Goal: Task Accomplishment & Management: Use online tool/utility

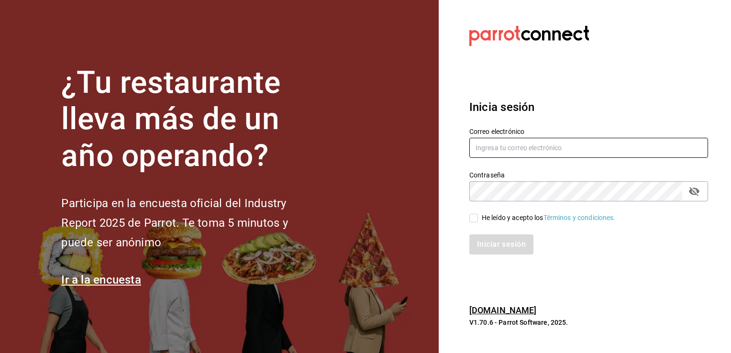
type input "[EMAIL_ADDRESS][DOMAIN_NAME]"
click at [474, 216] on input "He leído y acepto los Términos y condiciones." at bounding box center [474, 218] width 9 height 9
checkbox input "true"
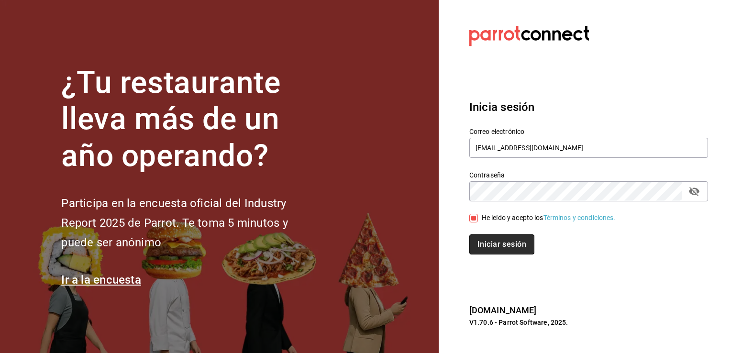
click at [495, 243] on button "Iniciar sesión" at bounding box center [502, 245] width 65 height 20
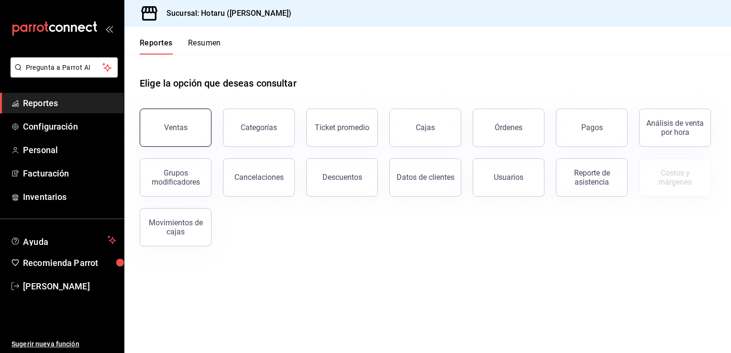
click at [165, 137] on button "Ventas" at bounding box center [176, 128] width 72 height 38
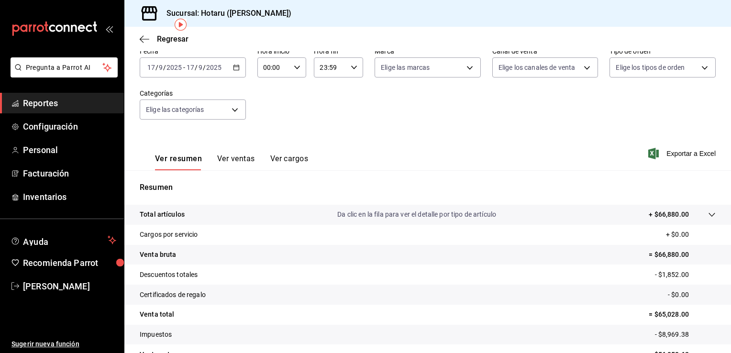
scroll to position [57, 0]
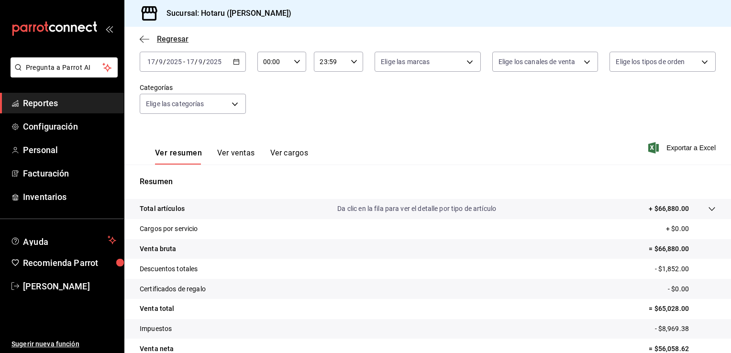
click at [142, 37] on icon "button" at bounding box center [142, 38] width 4 height 7
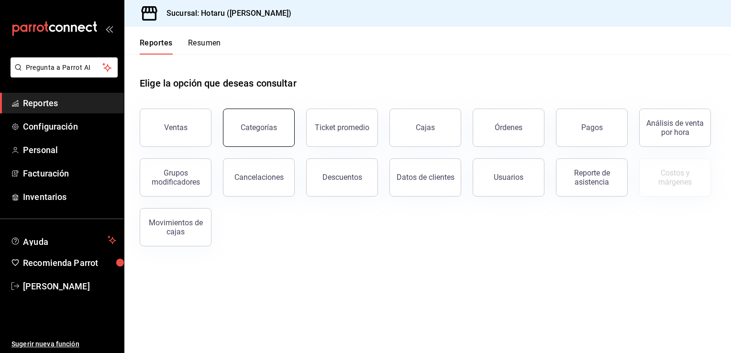
click at [270, 131] on div "Categorías" at bounding box center [259, 127] width 36 height 9
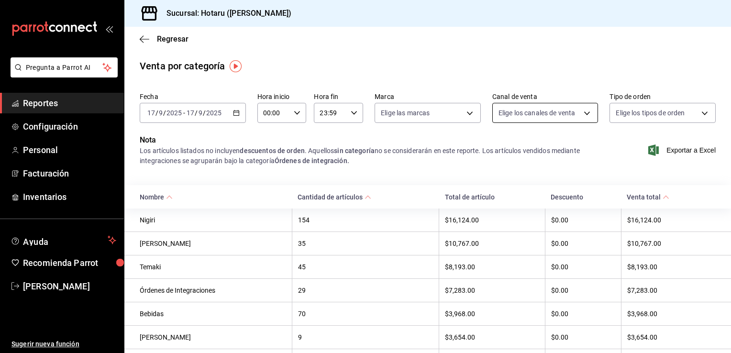
click at [581, 116] on body "Pregunta a Parrot AI Reportes Configuración Personal Facturación Inventarios Ay…" at bounding box center [365, 176] width 731 height 353
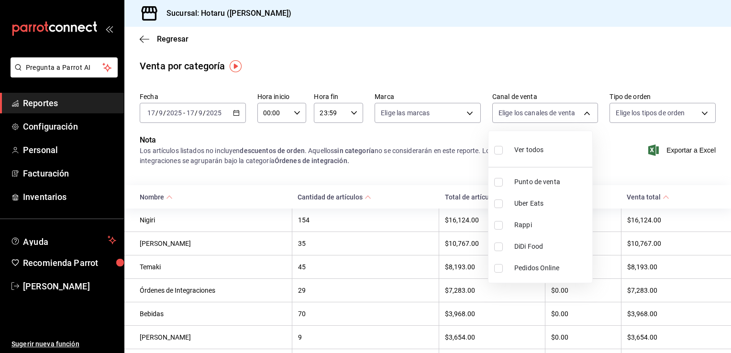
click at [500, 225] on input "checkbox" at bounding box center [498, 225] width 9 height 9
checkbox input "true"
type input "RAPPI"
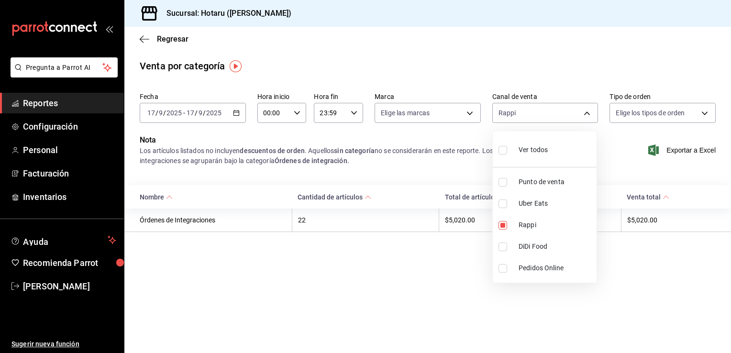
click at [470, 114] on div at bounding box center [365, 176] width 731 height 353
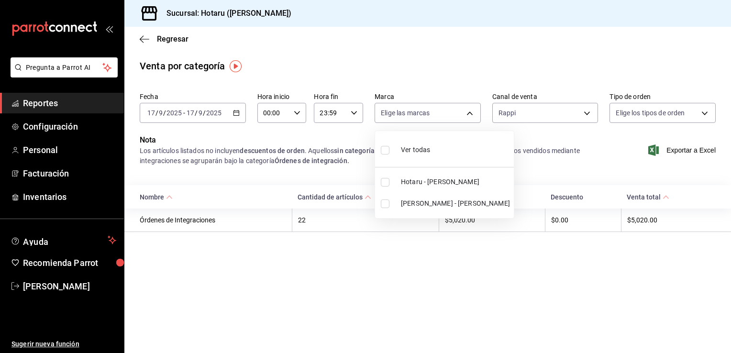
click at [470, 114] on body "Pregunta a Parrot AI Reportes Configuración Personal Facturación Inventarios Ay…" at bounding box center [365, 176] width 731 height 353
click at [383, 204] on input "checkbox" at bounding box center [385, 204] width 9 height 9
checkbox input "true"
type input "619c758d-7c36-49c6-a756-e52d453908cb"
click at [373, 280] on div at bounding box center [365, 176] width 731 height 353
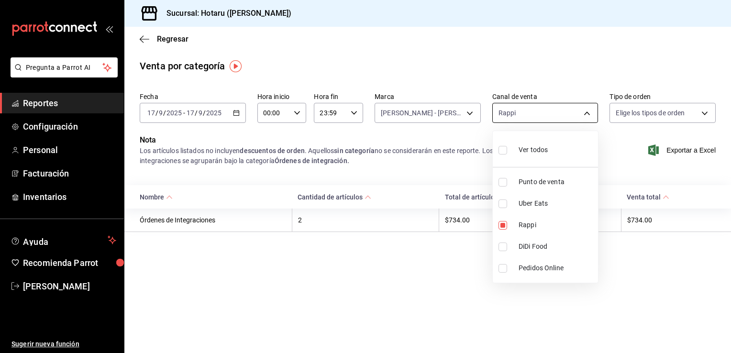
click at [584, 114] on body "Pregunta a Parrot AI Reportes Configuración Personal Facturación Inventarios Ay…" at bounding box center [365, 176] width 731 height 353
click at [502, 202] on input "checkbox" at bounding box center [503, 204] width 9 height 9
checkbox input "true"
type input "RAPPI,UBER_EATS"
click at [468, 112] on div at bounding box center [365, 176] width 731 height 353
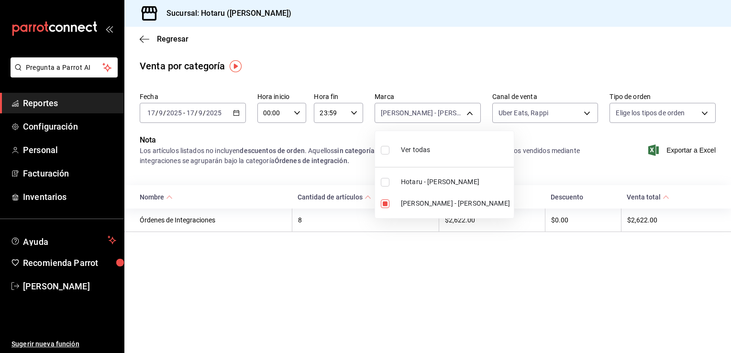
click at [468, 112] on body "Pregunta a Parrot AI Reportes Configuración Personal Facturación Inventarios Ay…" at bounding box center [365, 176] width 731 height 353
click at [443, 51] on div at bounding box center [365, 176] width 731 height 353
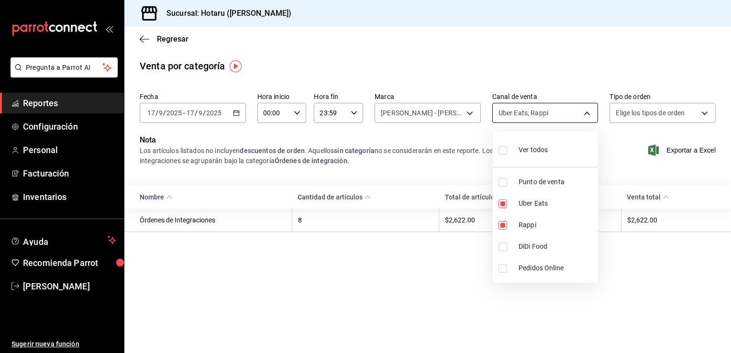
click at [584, 109] on body "Pregunta a Parrot AI Reportes Configuración Personal Facturación Inventarios Ay…" at bounding box center [365, 176] width 731 height 353
click at [502, 225] on input "checkbox" at bounding box center [503, 225] width 9 height 9
checkbox input "false"
type input "UBER_EATS"
click at [426, 271] on div at bounding box center [365, 176] width 731 height 353
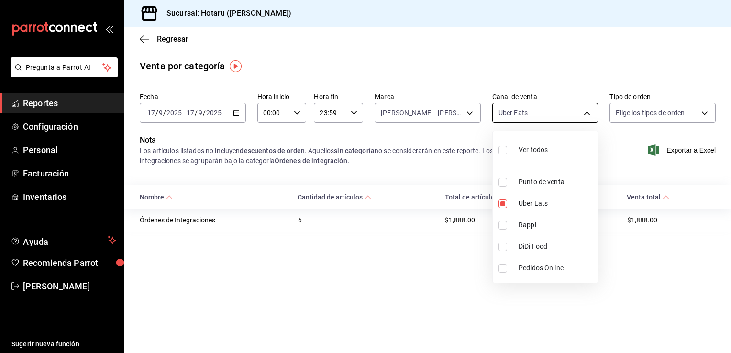
click at [588, 113] on body "Pregunta a Parrot AI Reportes Configuración Personal Facturación Inventarios Ay…" at bounding box center [365, 176] width 731 height 353
click at [505, 225] on input "checkbox" at bounding box center [503, 225] width 9 height 9
checkbox input "true"
type input "UBER_EATS,RAPPI"
click at [502, 202] on input "checkbox" at bounding box center [503, 204] width 9 height 9
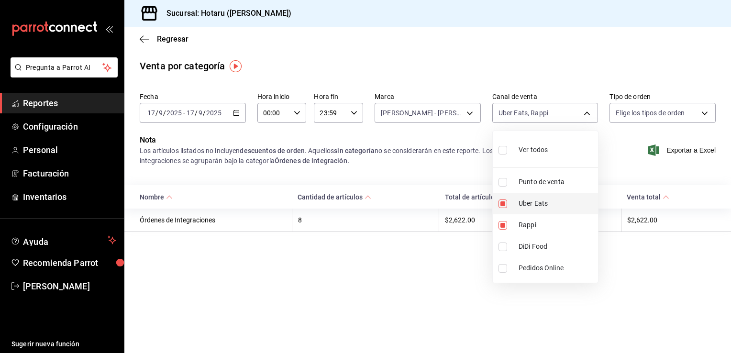
checkbox input "false"
type input "RAPPI"
click at [482, 265] on div at bounding box center [365, 176] width 731 height 353
click at [591, 112] on body "Pregunta a Parrot AI Reportes Configuración Personal Facturación Inventarios Ay…" at bounding box center [365, 176] width 731 height 353
click at [504, 200] on input "checkbox" at bounding box center [503, 204] width 9 height 9
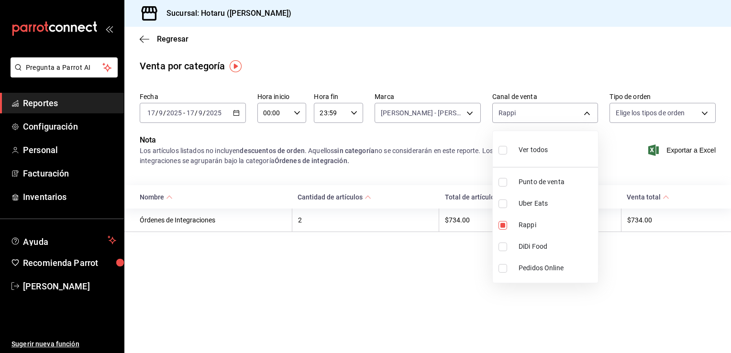
checkbox input "true"
type input "RAPPI,UBER_EATS"
click at [502, 224] on input "checkbox" at bounding box center [503, 225] width 9 height 9
checkbox input "false"
type input "UBER_EATS"
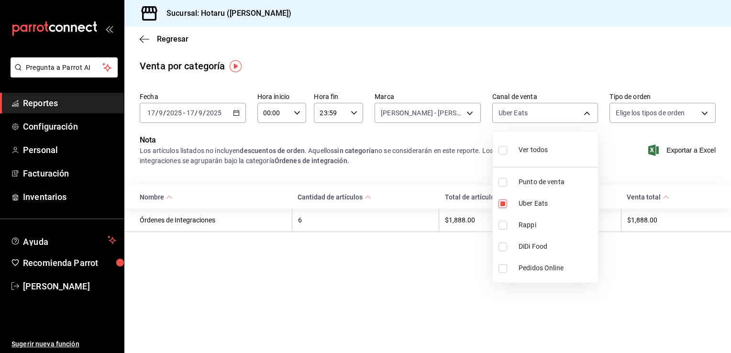
click at [471, 112] on div at bounding box center [365, 176] width 731 height 353
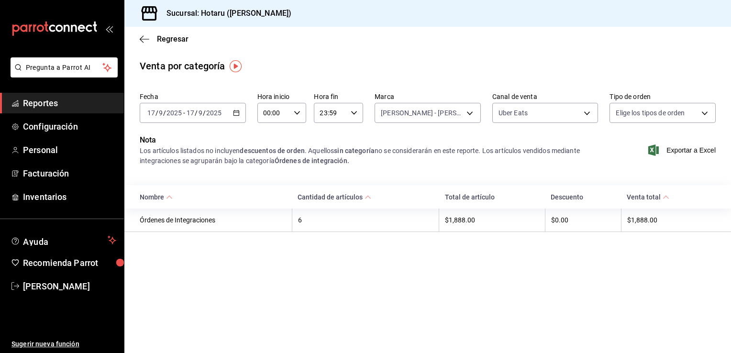
click at [471, 112] on body "Pregunta a Parrot AI Reportes Configuración Personal Facturación Inventarios Ay…" at bounding box center [365, 176] width 731 height 353
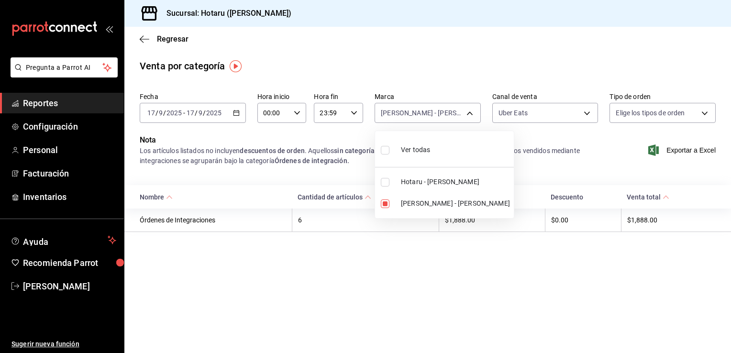
click at [417, 246] on div at bounding box center [365, 176] width 731 height 353
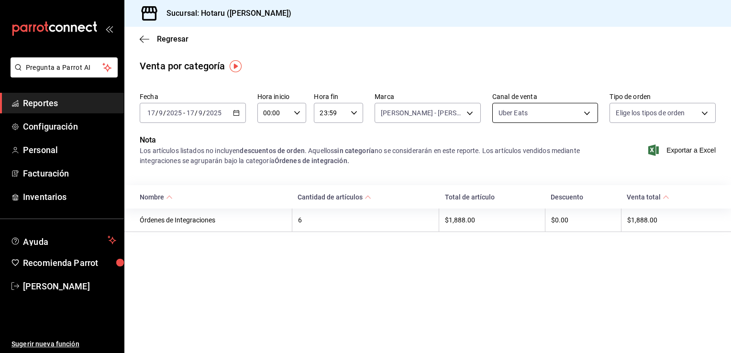
click at [584, 114] on body "Pregunta a Parrot AI Reportes Configuración Personal Facturación Inventarios Ay…" at bounding box center [365, 176] width 731 height 353
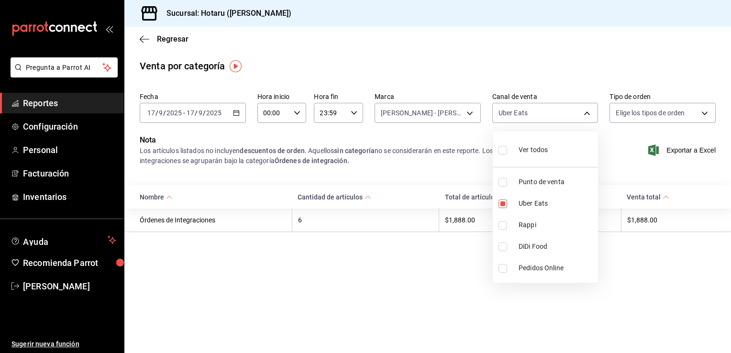
click at [434, 273] on div at bounding box center [365, 176] width 731 height 353
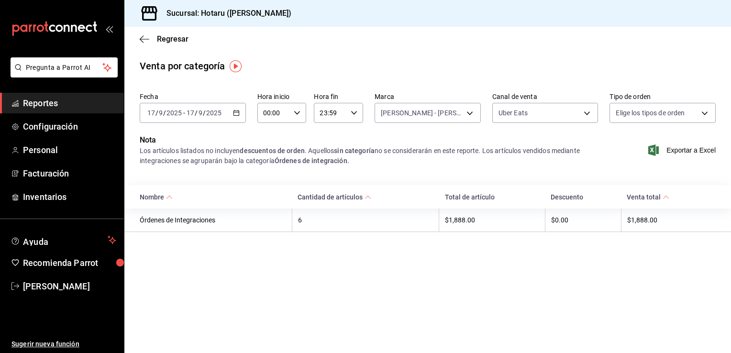
click at [434, 273] on main "Regresar Venta por categoría Fecha [DATE] [DATE] - [DATE] [DATE] Hora inicio 00…" at bounding box center [427, 190] width 607 height 326
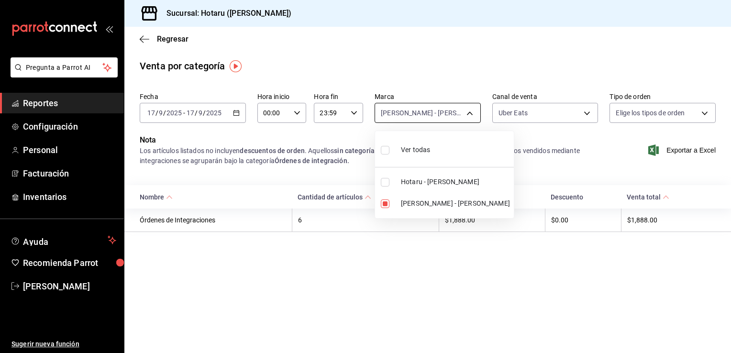
click at [474, 114] on body "Pregunta a Parrot AI Reportes Configuración Personal Facturación Inventarios Ay…" at bounding box center [365, 176] width 731 height 353
click at [389, 181] on input "checkbox" at bounding box center [385, 182] width 9 height 9
checkbox input "true"
type input "619c758d-7c36-49c6-a756-e52d453908cb,c6f689f8-63fd-49a8-a607-35aea03ac6a9"
checkbox input "true"
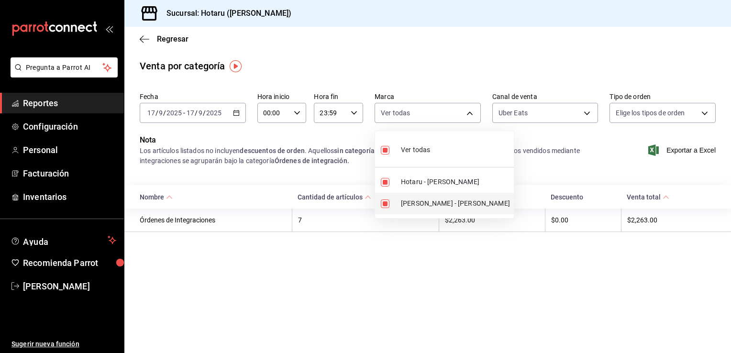
click at [384, 201] on input "checkbox" at bounding box center [385, 204] width 9 height 9
checkbox input "false"
type input "c6f689f8-63fd-49a8-a607-35aea03ac6a9"
checkbox input "false"
click at [442, 258] on div at bounding box center [365, 176] width 731 height 353
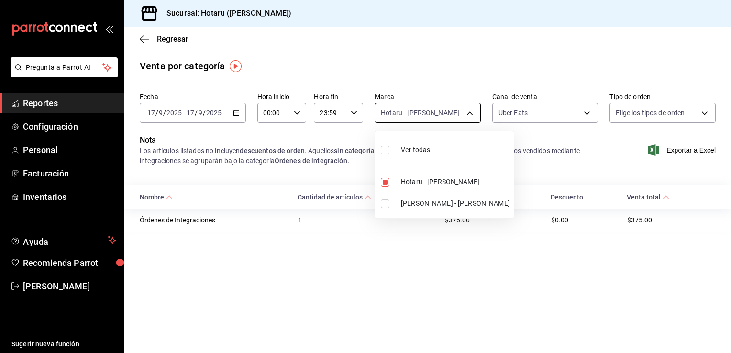
click at [470, 112] on body "Pregunta a Parrot AI Reportes Configuración Personal Facturación Inventarios Ay…" at bounding box center [365, 176] width 731 height 353
click at [382, 182] on input "checkbox" at bounding box center [385, 182] width 9 height 9
checkbox input "false"
click at [381, 203] on input "checkbox" at bounding box center [385, 204] width 9 height 9
checkbox input "true"
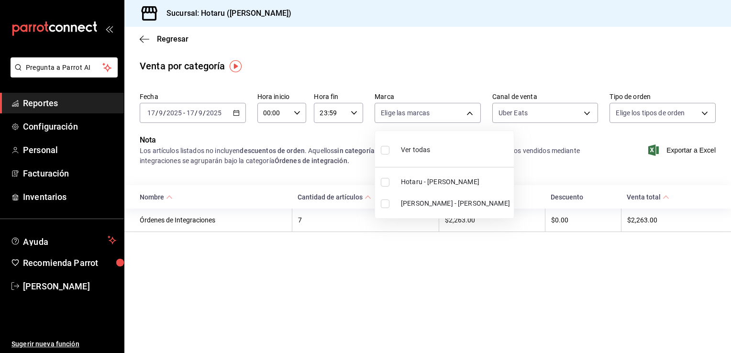
type input "619c758d-7c36-49c6-a756-e52d453908cb"
click at [385, 206] on input "checkbox" at bounding box center [385, 204] width 9 height 9
checkbox input "false"
click at [590, 112] on div at bounding box center [365, 176] width 731 height 353
click at [590, 112] on body "Pregunta a Parrot AI Reportes Configuración Personal Facturación Inventarios Ay…" at bounding box center [365, 176] width 731 height 353
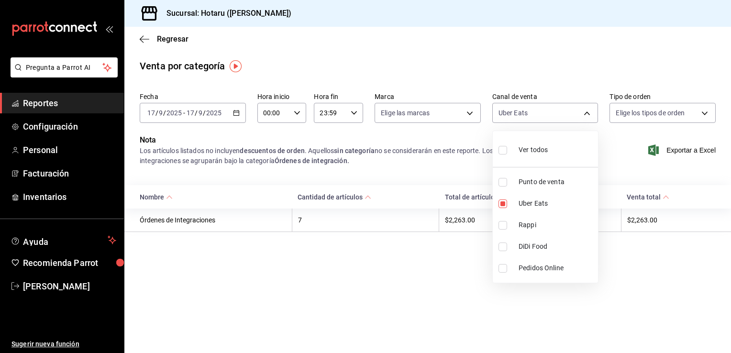
click at [502, 227] on input "checkbox" at bounding box center [503, 225] width 9 height 9
checkbox input "true"
type input "UBER_EATS,RAPPI"
click at [502, 201] on input "checkbox" at bounding box center [503, 204] width 9 height 9
checkbox input "false"
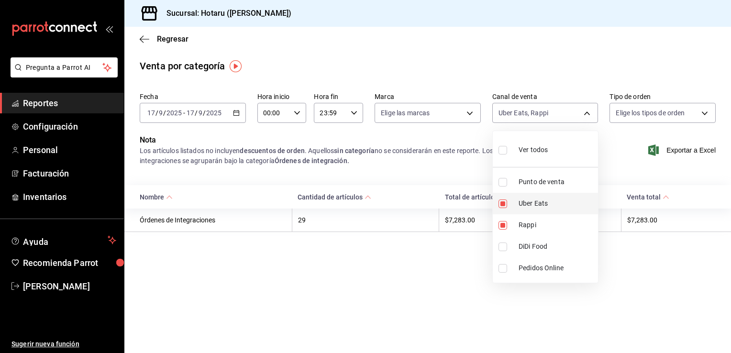
type input "RAPPI"
click at [468, 110] on div at bounding box center [365, 176] width 731 height 353
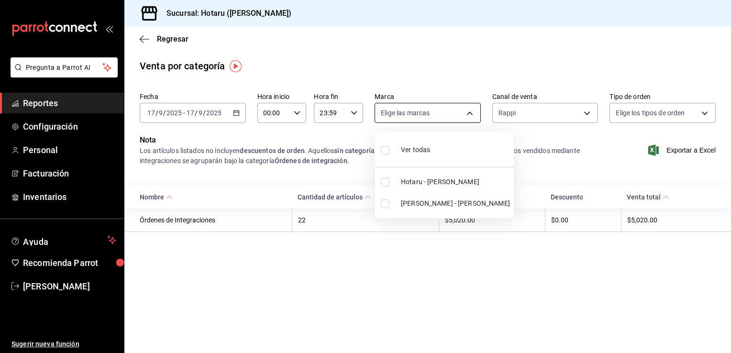
click at [470, 112] on body "Pregunta a Parrot AI Reportes Configuración Personal Facturación Inventarios Ay…" at bounding box center [365, 176] width 731 height 353
click at [381, 202] on input "checkbox" at bounding box center [385, 204] width 9 height 9
checkbox input "true"
type input "619c758d-7c36-49c6-a756-e52d453908cb"
click at [387, 204] on input "checkbox" at bounding box center [385, 204] width 9 height 9
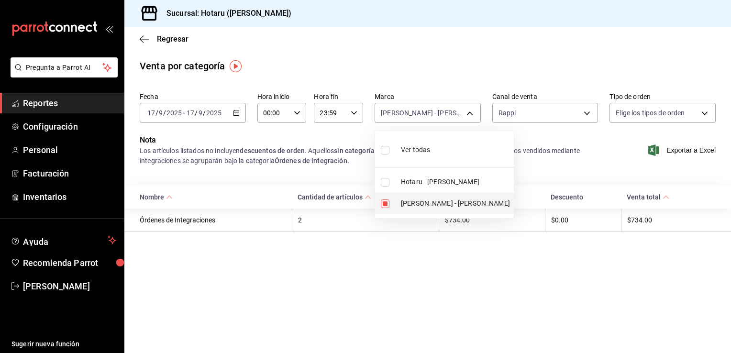
checkbox input "false"
click at [385, 183] on input "checkbox" at bounding box center [385, 182] width 9 height 9
checkbox input "true"
type input "c6f689f8-63fd-49a8-a607-35aea03ac6a9"
click at [385, 183] on input "checkbox" at bounding box center [385, 182] width 9 height 9
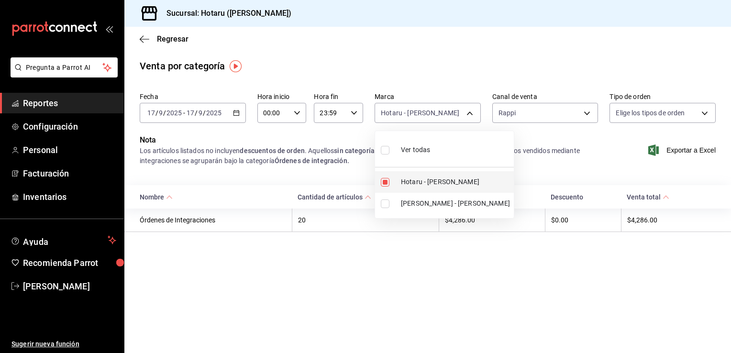
checkbox input "false"
click at [385, 183] on input "checkbox" at bounding box center [385, 182] width 9 height 9
checkbox input "true"
type input "c6f689f8-63fd-49a8-a607-35aea03ac6a9"
click at [453, 286] on div at bounding box center [365, 176] width 731 height 353
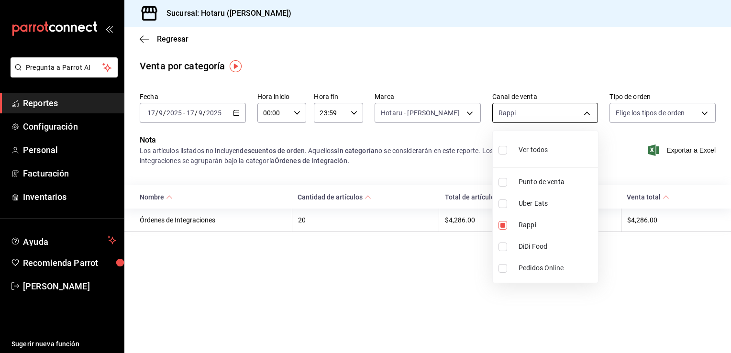
click at [590, 112] on body "Pregunta a Parrot AI Reportes Configuración Personal Facturación Inventarios Ay…" at bounding box center [365, 176] width 731 height 353
click at [501, 204] on input "checkbox" at bounding box center [503, 204] width 9 height 9
checkbox input "true"
type input "RAPPI,UBER_EATS"
click at [504, 226] on input "checkbox" at bounding box center [503, 225] width 9 height 9
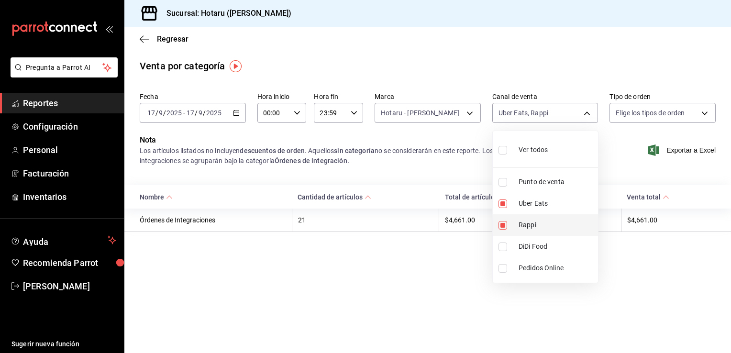
checkbox input "false"
type input "UBER_EATS"
click at [449, 261] on div at bounding box center [365, 176] width 731 height 353
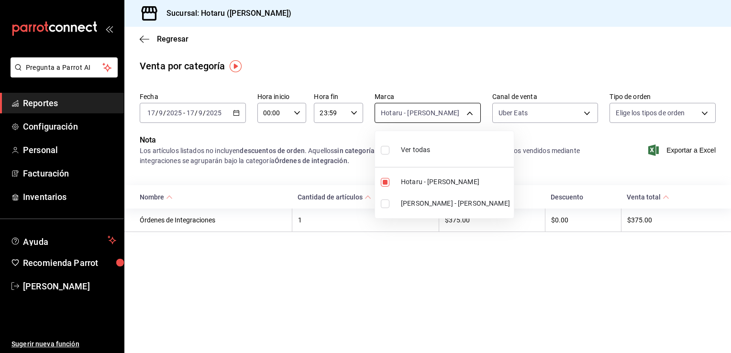
click at [469, 115] on body "Pregunta a Parrot AI Reportes Configuración Personal Facturación Inventarios Ay…" at bounding box center [365, 176] width 731 height 353
click at [387, 180] on input "checkbox" at bounding box center [385, 182] width 9 height 9
checkbox input "false"
click at [385, 204] on input "checkbox" at bounding box center [385, 204] width 9 height 9
checkbox input "true"
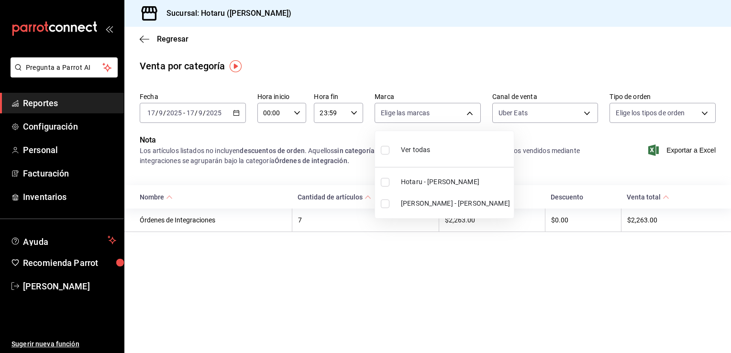
type input "619c758d-7c36-49c6-a756-e52d453908cb"
click at [376, 239] on div at bounding box center [365, 176] width 731 height 353
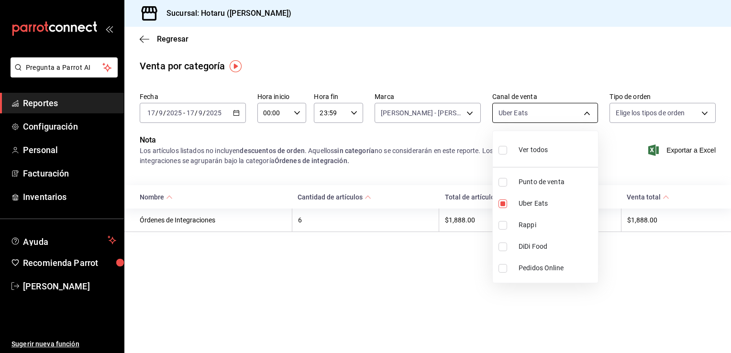
click at [584, 112] on body "Pregunta a Parrot AI Reportes Configuración Personal Facturación Inventarios Ay…" at bounding box center [365, 176] width 731 height 353
click at [504, 203] on input "checkbox" at bounding box center [503, 204] width 9 height 9
checkbox input "false"
click at [503, 223] on input "checkbox" at bounding box center [503, 225] width 9 height 9
checkbox input "true"
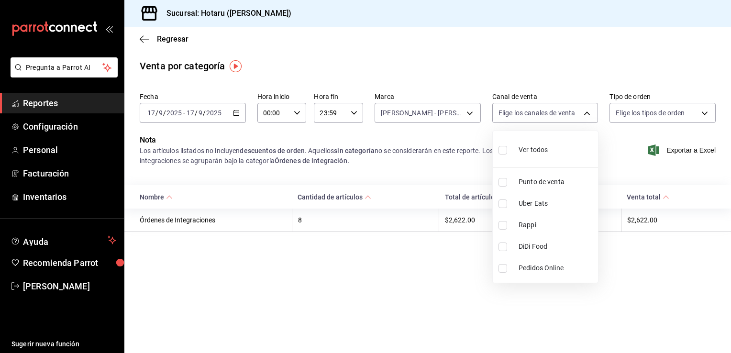
type input "RAPPI"
click at [471, 111] on div at bounding box center [365, 176] width 731 height 353
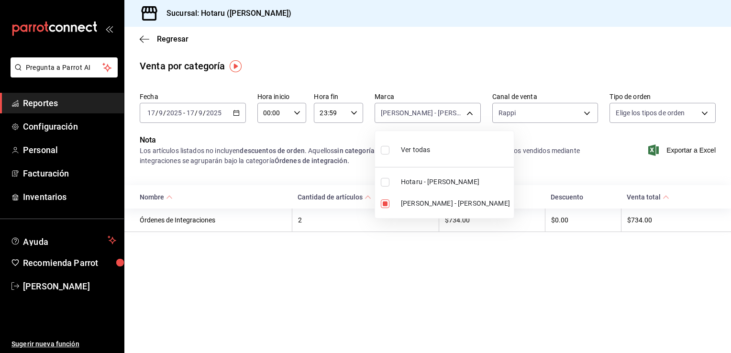
click at [471, 111] on body "Pregunta a Parrot AI Reportes Configuración Personal Facturación Inventarios Ay…" at bounding box center [365, 176] width 731 height 353
click at [384, 203] on input "checkbox" at bounding box center [385, 204] width 9 height 9
checkbox input "false"
click at [385, 177] on li "Hotaru - [PERSON_NAME]" at bounding box center [444, 182] width 139 height 22
type input "c6f689f8-63fd-49a8-a607-35aea03ac6a9"
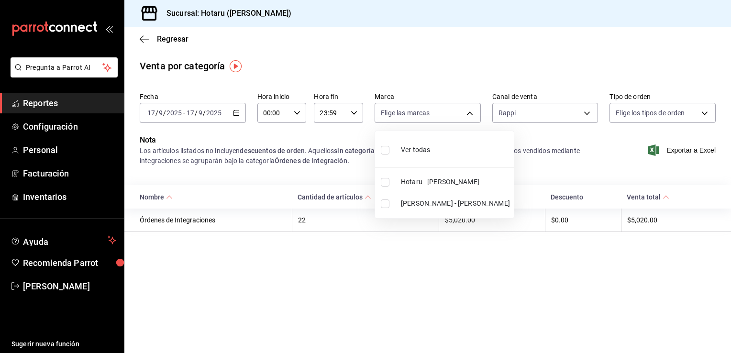
checkbox input "true"
click at [142, 37] on div at bounding box center [365, 176] width 731 height 353
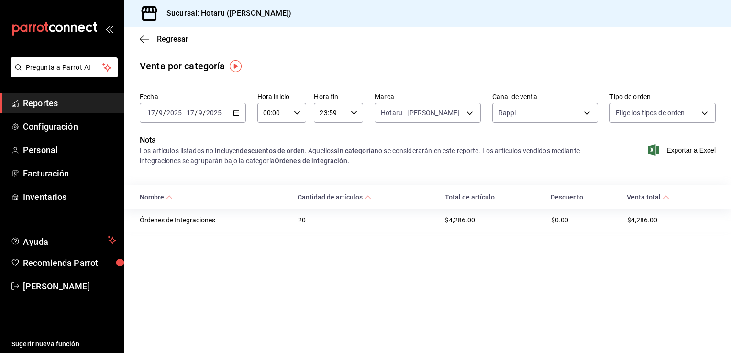
click at [142, 37] on icon "button" at bounding box center [142, 38] width 4 height 7
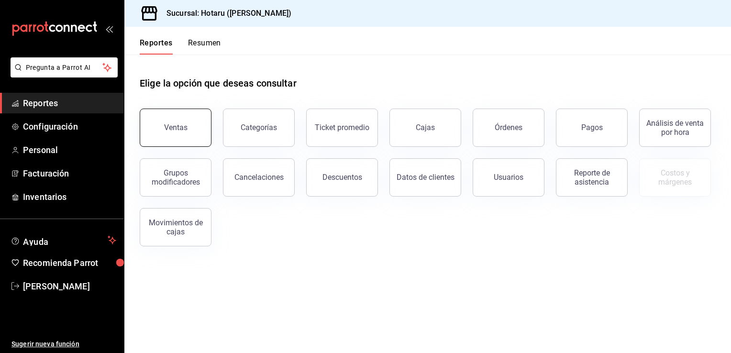
click at [173, 109] on div "Ventas" at bounding box center [169, 122] width 83 height 50
click at [185, 125] on div "Ventas" at bounding box center [175, 127] width 23 height 9
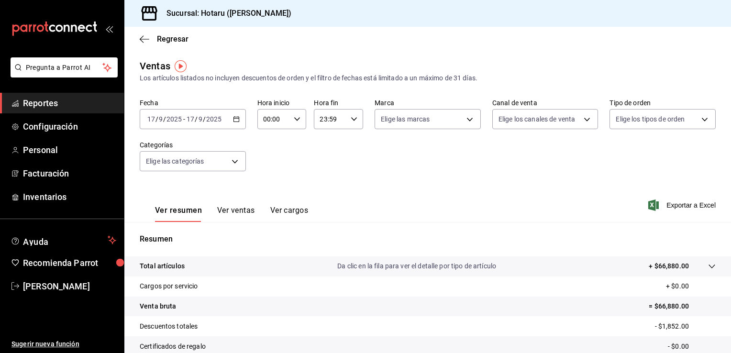
click at [238, 211] on button "Ver ventas" at bounding box center [236, 214] width 38 height 16
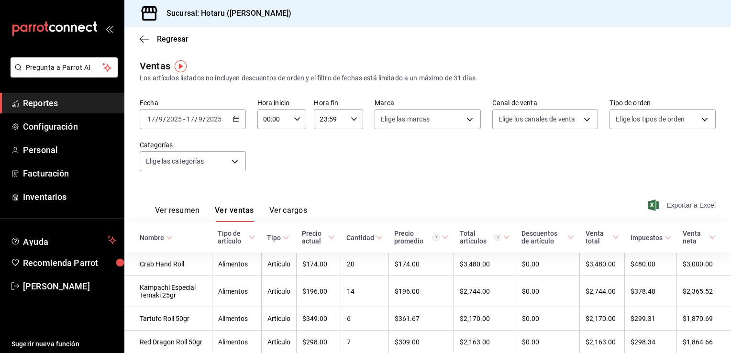
click at [667, 204] on span "Exportar a Excel" at bounding box center [684, 205] width 66 height 11
click at [672, 203] on span "Exportar a Excel" at bounding box center [684, 205] width 66 height 11
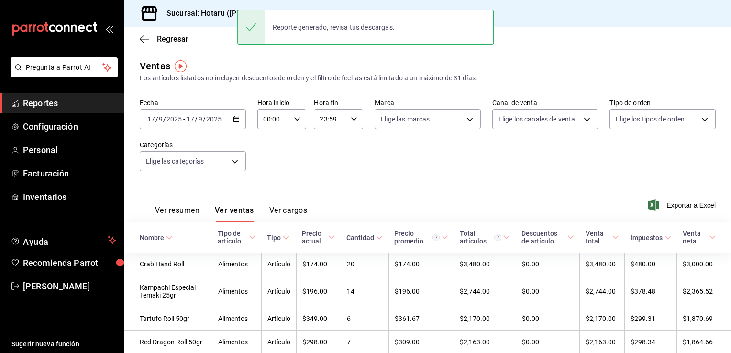
click at [561, 146] on div "Fecha [DATE] [DATE] - [DATE] [DATE] Hora inicio 00:00 Hora inicio Hora fin 23:5…" at bounding box center [428, 141] width 576 height 84
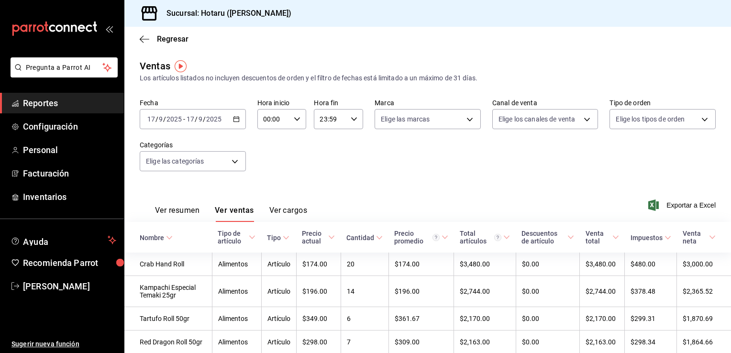
click at [663, 211] on div "Ver resumen Ver ventas Ver cargos Exportar a Excel" at bounding box center [427, 202] width 607 height 39
click at [669, 210] on span "Exportar a Excel" at bounding box center [684, 205] width 66 height 11
